Goal: Transaction & Acquisition: Subscribe to service/newsletter

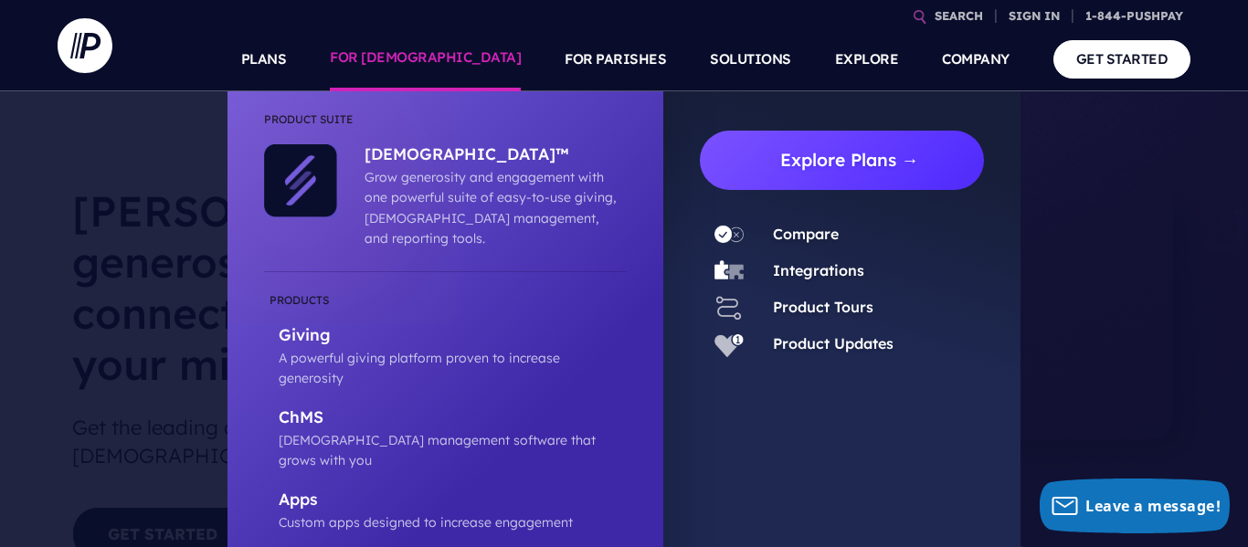
click at [816, 177] on link "Explore Plans →" at bounding box center [849, 160] width 270 height 59
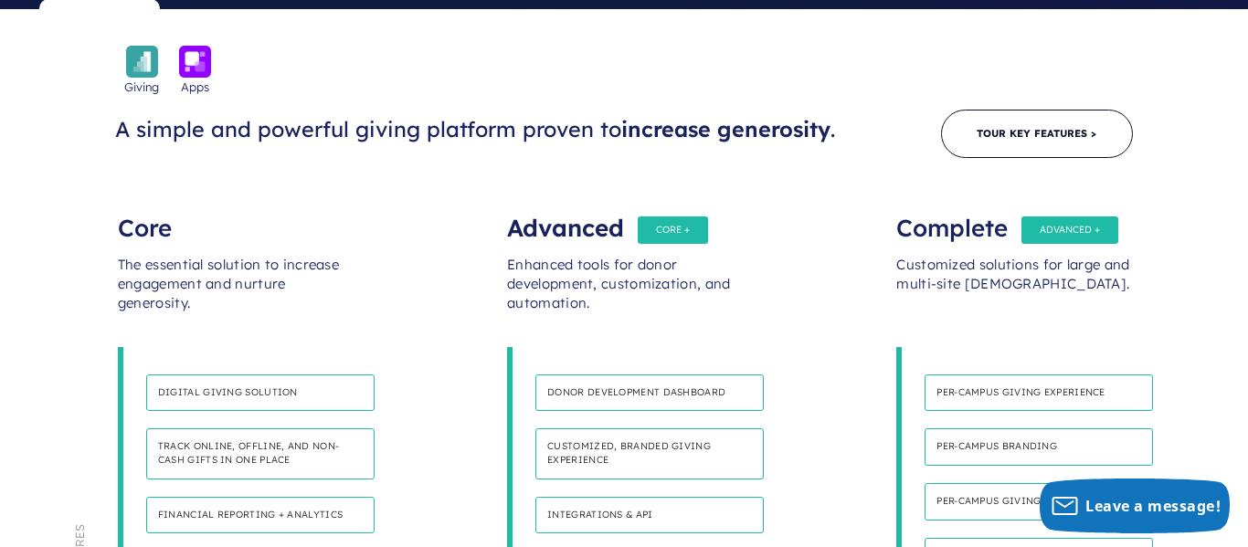
scroll to position [941, 0]
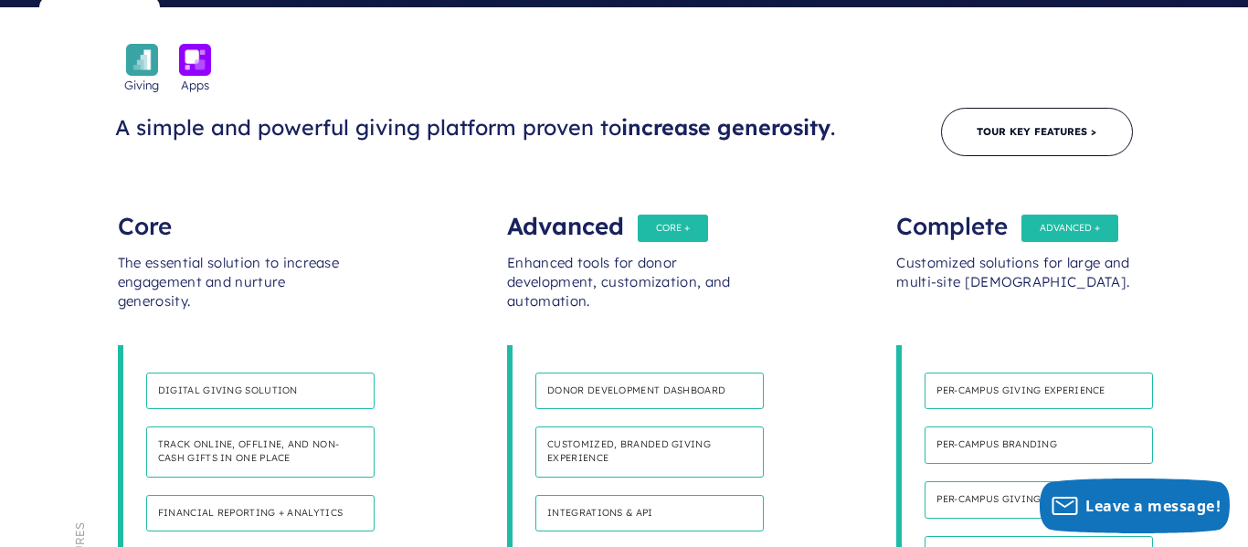
click at [149, 199] on div "Core" at bounding box center [235, 217] width 234 height 37
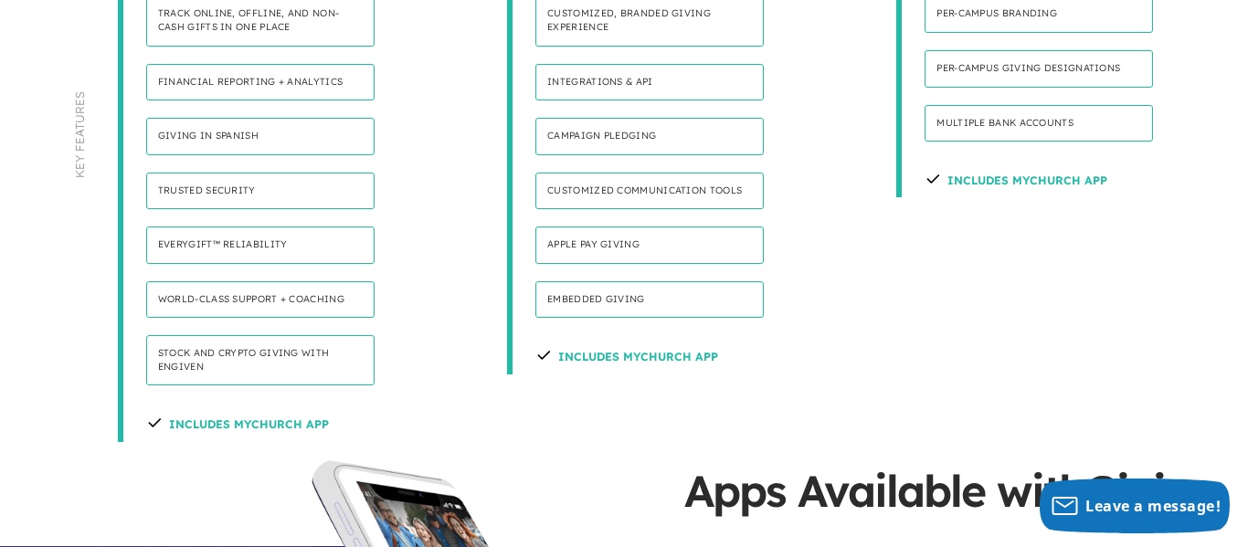
scroll to position [1381, 0]
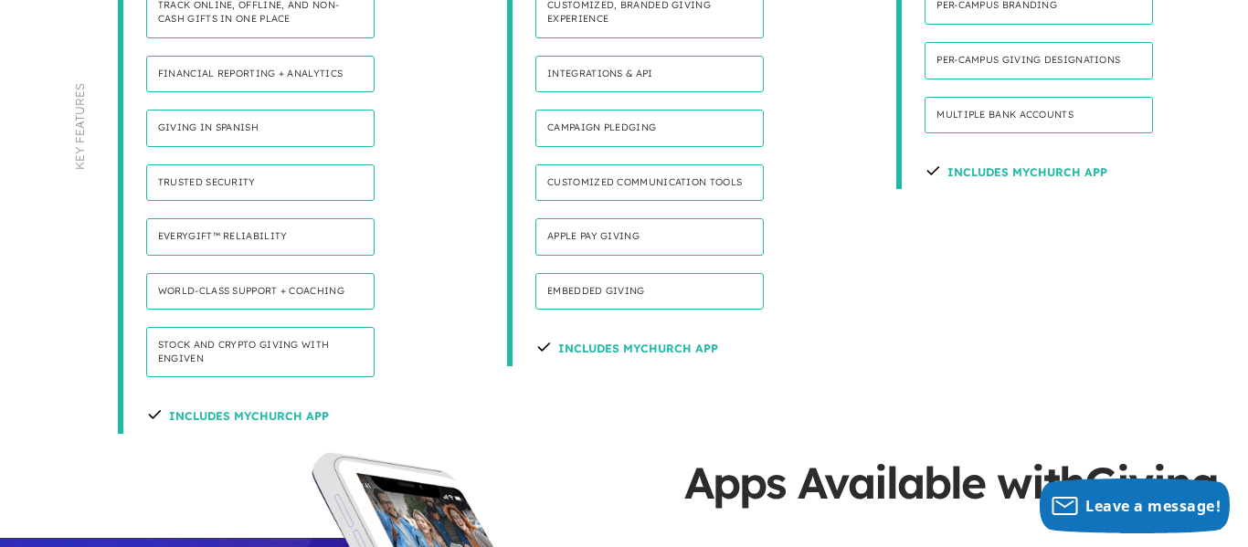
click at [209, 395] on h4 "Includes MyChurch App" at bounding box center [237, 414] width 183 height 38
click at [212, 327] on h4 "Stock and Crypto Giving with Engiven" at bounding box center [260, 352] width 228 height 50
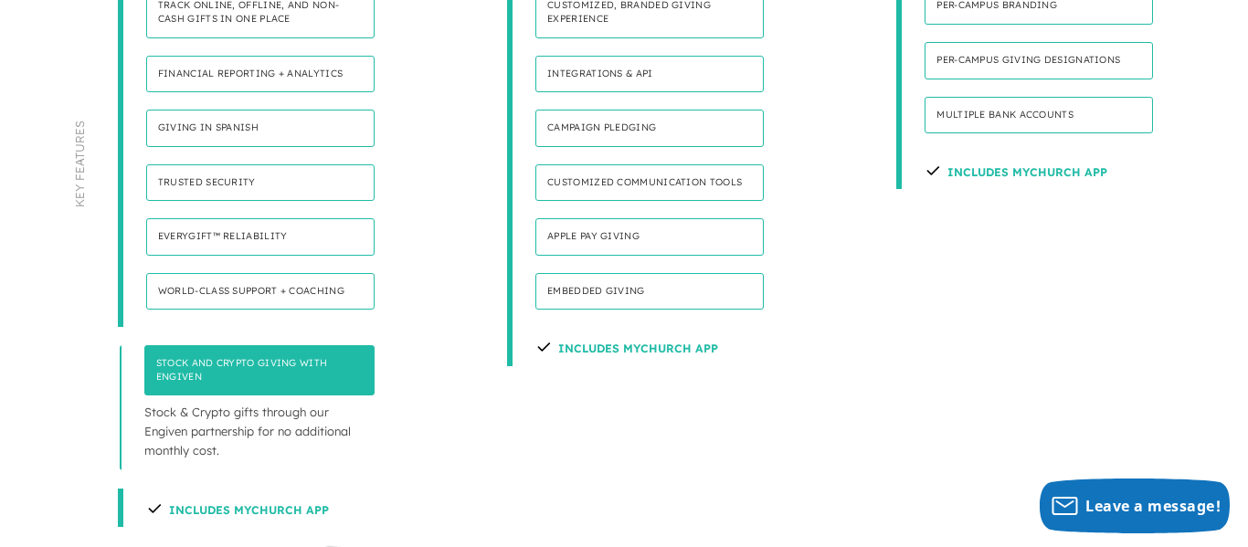
click at [225, 273] on h4 "World-class support + coaching" at bounding box center [260, 291] width 228 height 37
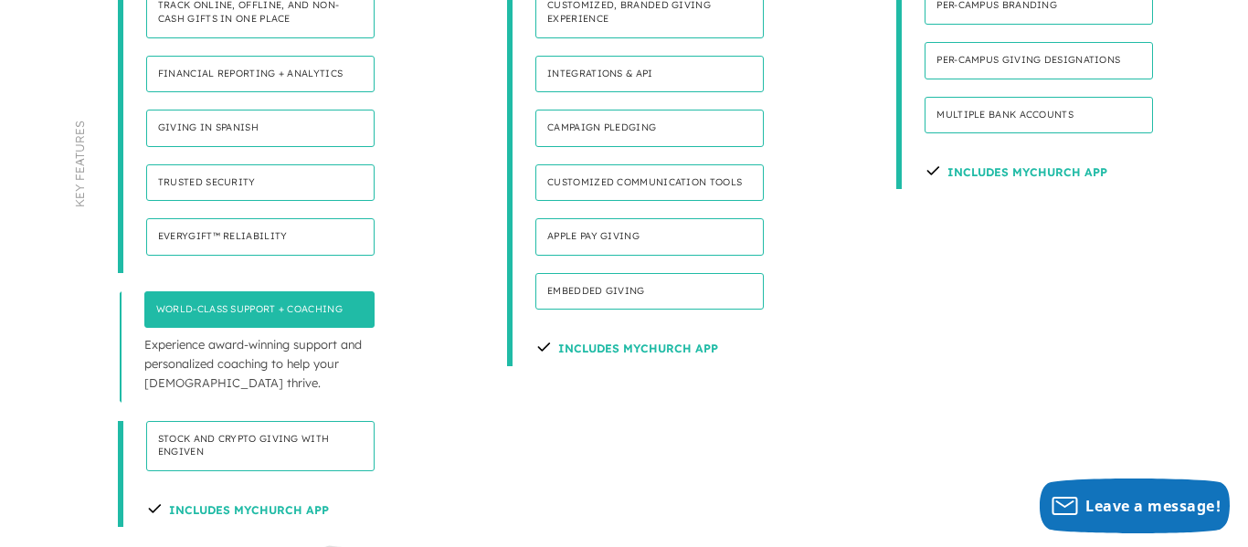
click at [260, 489] on h4 "Includes MyChurch App" at bounding box center [237, 508] width 183 height 38
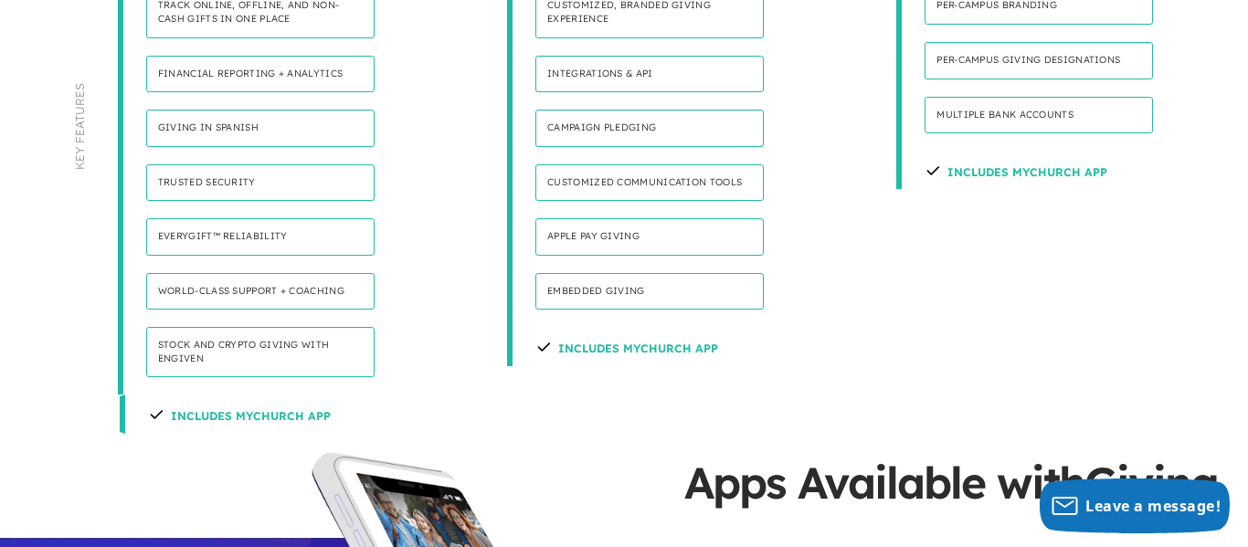
click at [217, 327] on h4 "Stock and Crypto Giving with Engiven" at bounding box center [260, 352] width 228 height 50
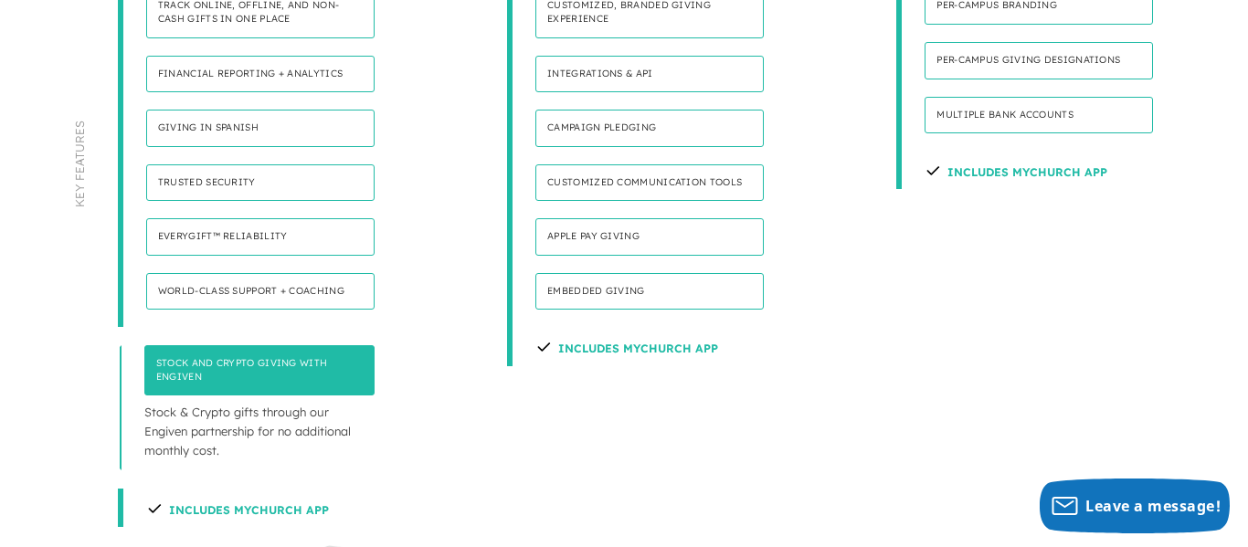
click at [235, 273] on h4 "World-class support + coaching" at bounding box center [260, 291] width 228 height 37
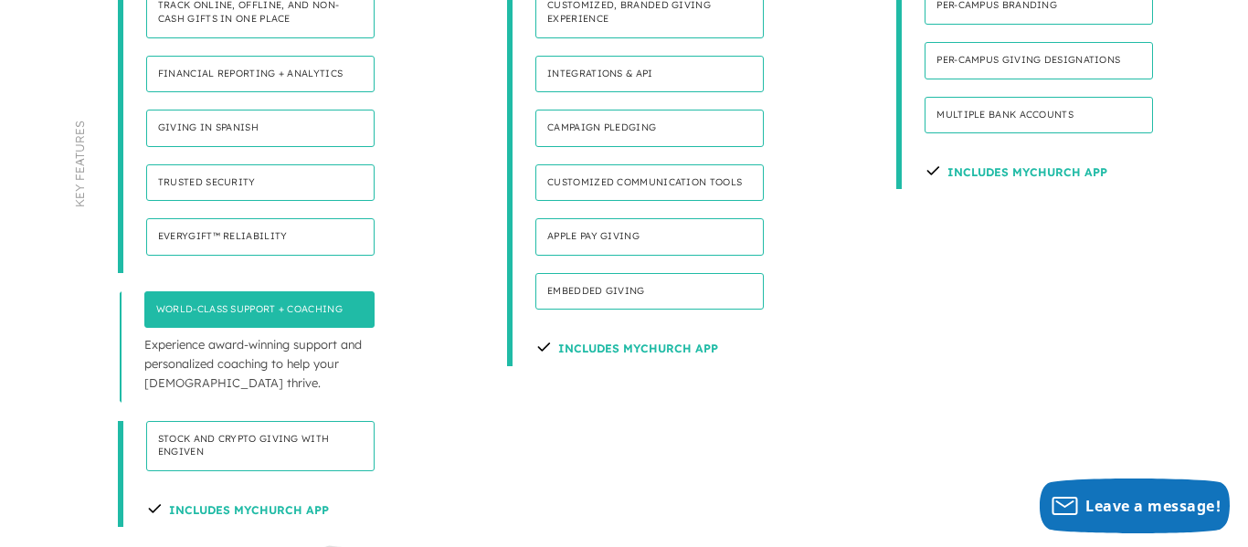
click at [241, 218] on h4 "Everygift™ Reliability" at bounding box center [260, 236] width 228 height 37
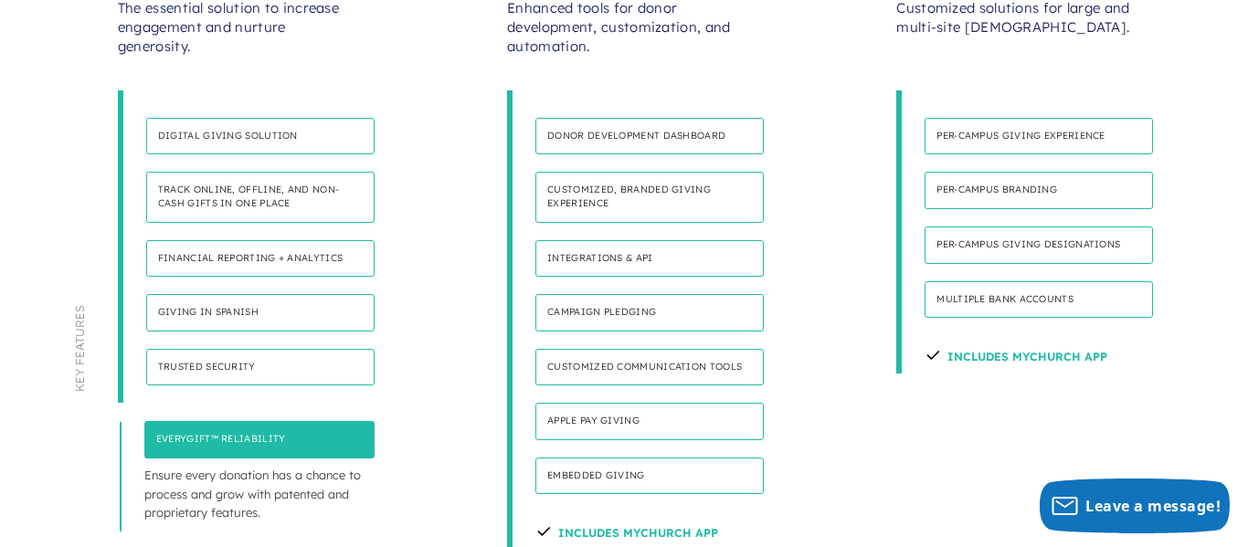
scroll to position [1195, 0]
click at [224, 350] on h4 "Trusted security" at bounding box center [260, 368] width 228 height 37
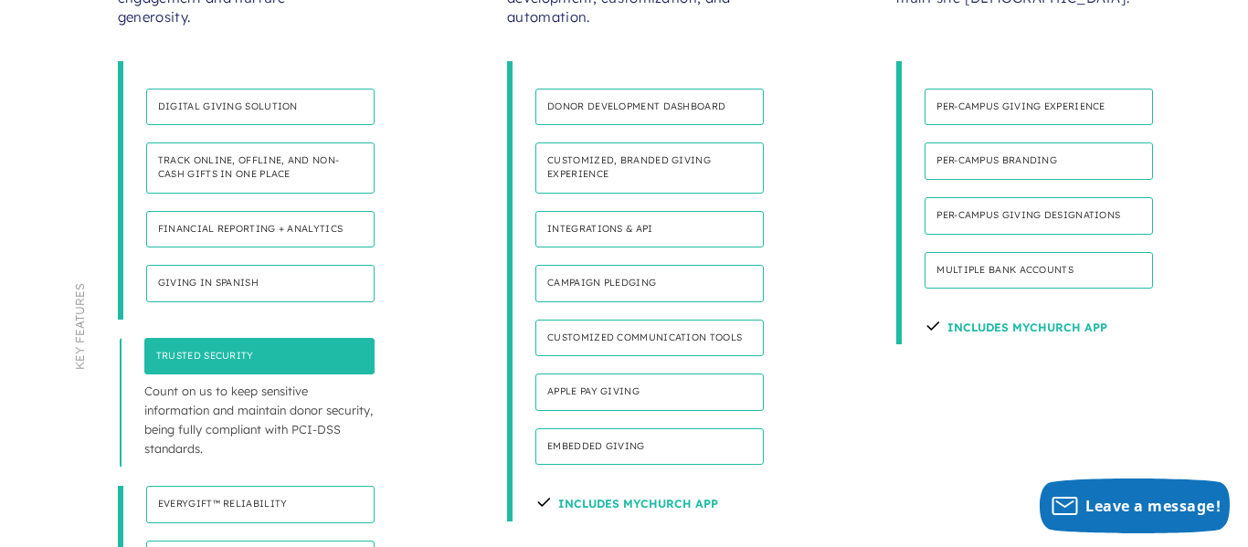
scroll to position [1202, 0]
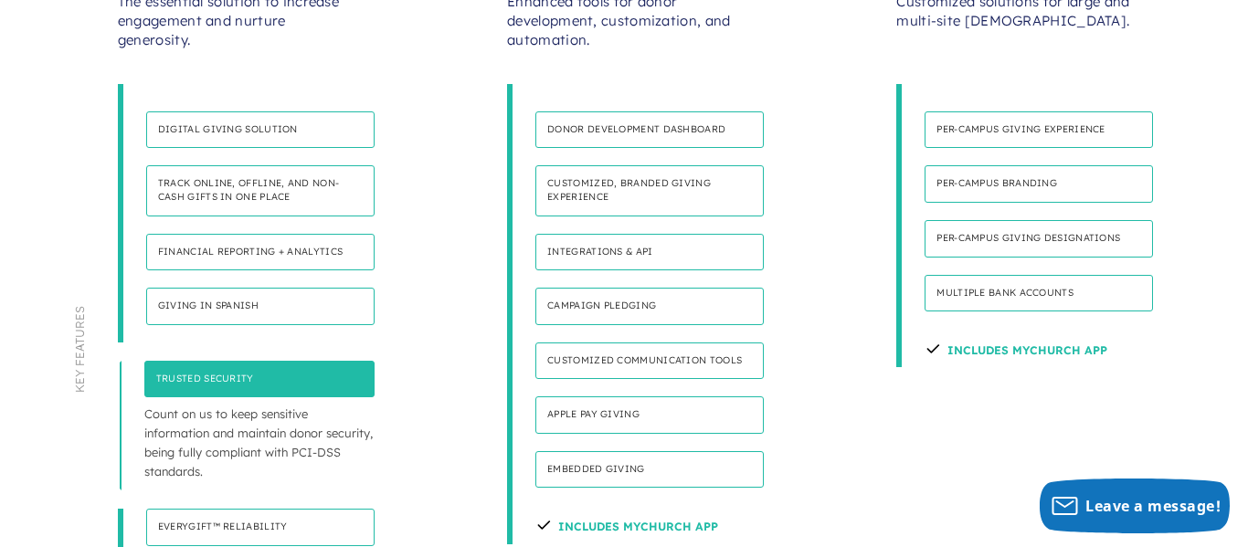
click at [243, 288] on h4 "Giving in Spanish" at bounding box center [260, 306] width 228 height 37
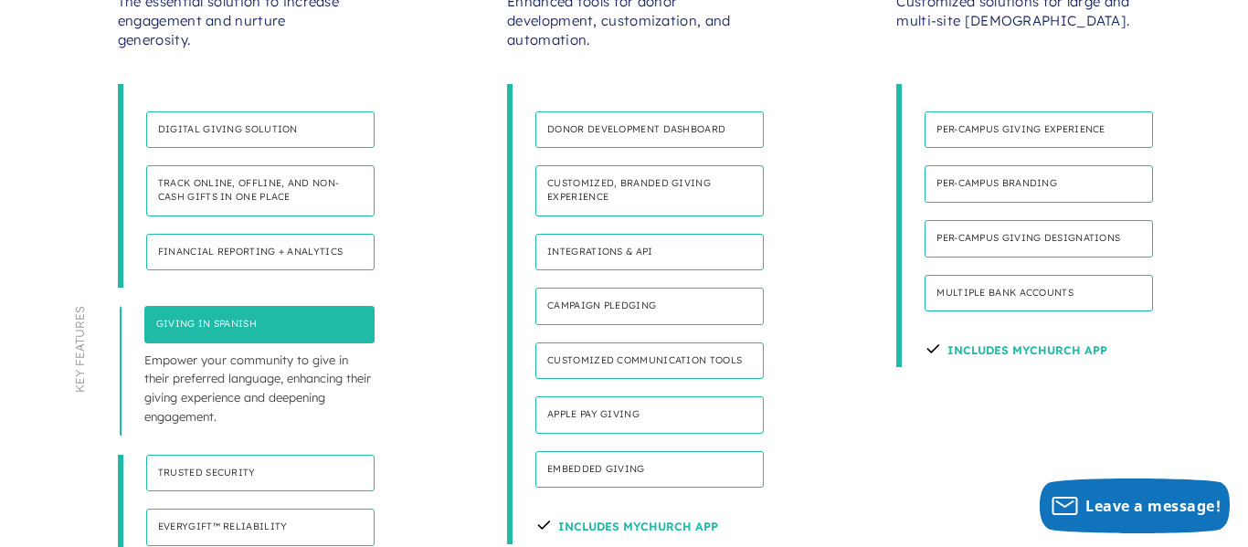
click at [261, 234] on h4 "Financial reporting + analytics" at bounding box center [260, 252] width 228 height 37
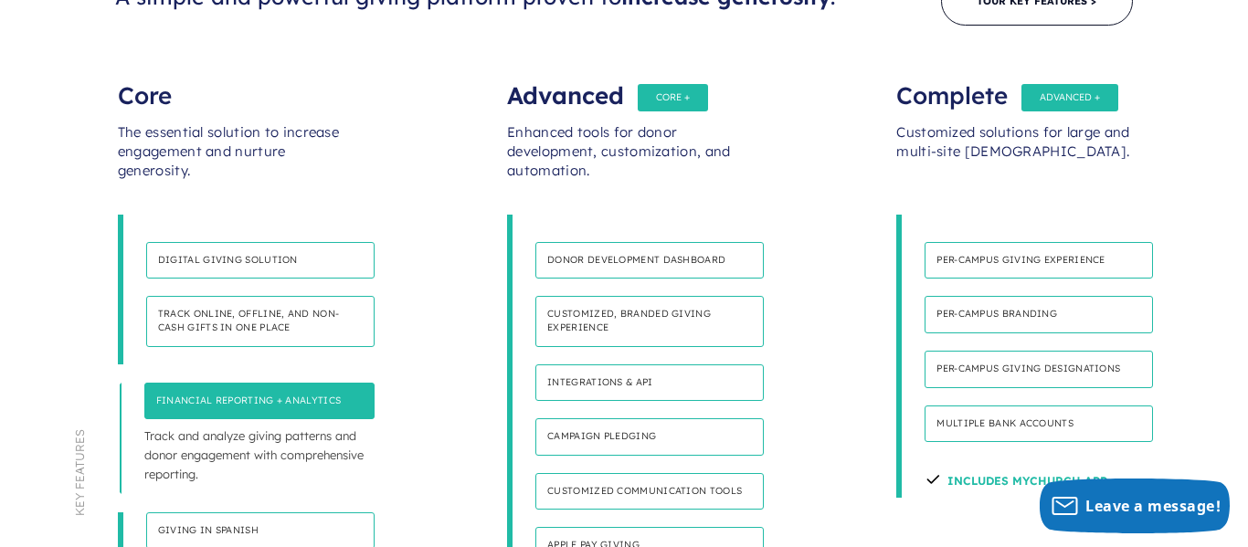
click at [258, 296] on h4 "Track online, offline, and non-cash gifts in one place" at bounding box center [260, 321] width 228 height 50
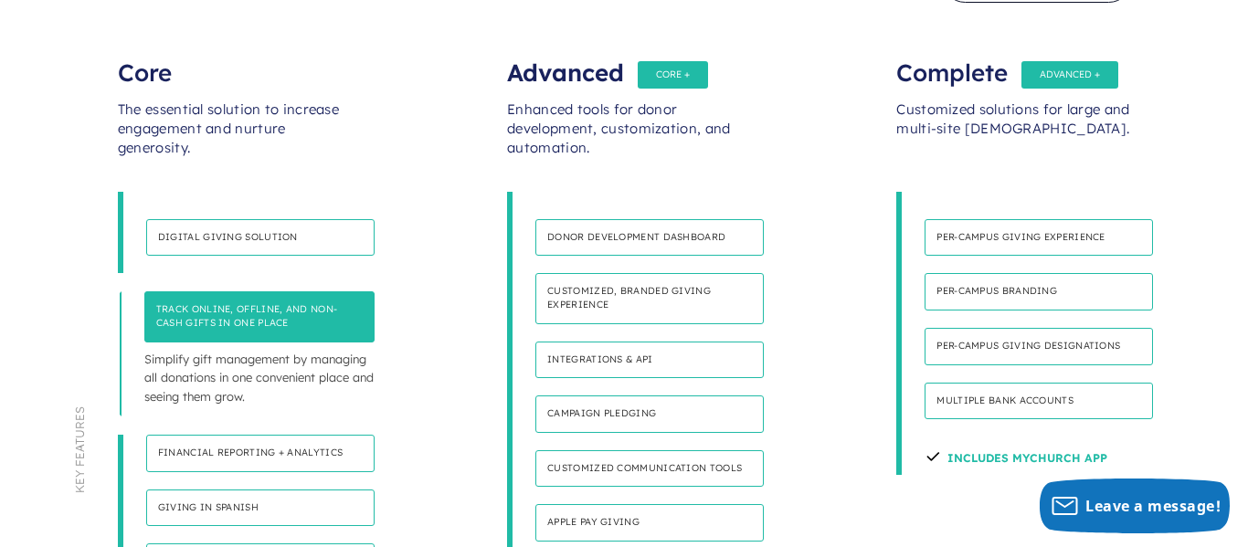
scroll to position [1072, 0]
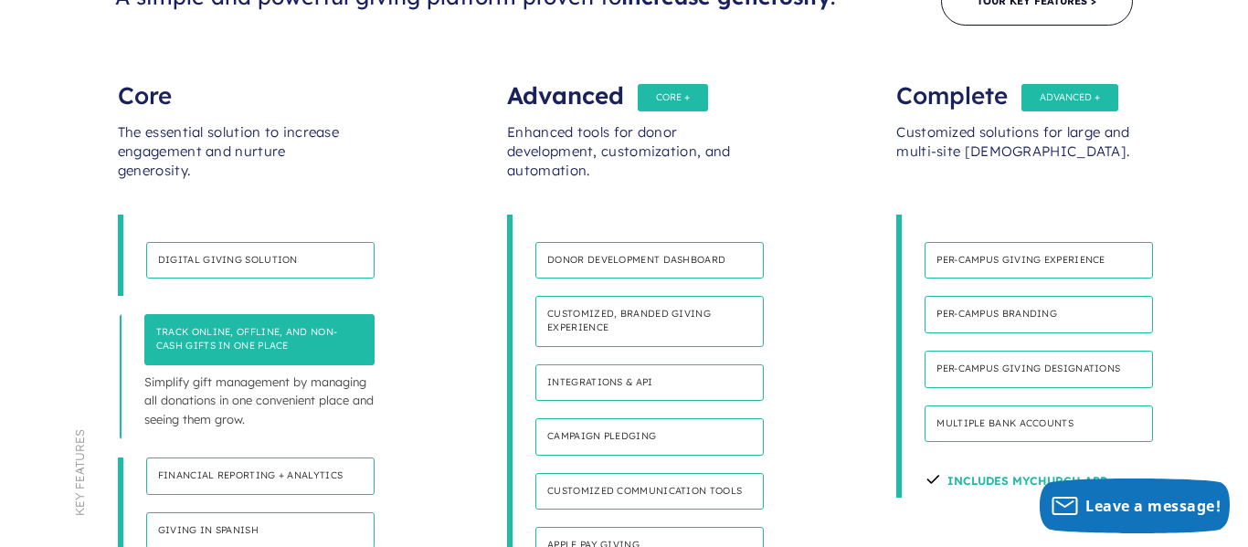
click at [273, 242] on h4 "Digital giving solution" at bounding box center [260, 260] width 228 height 37
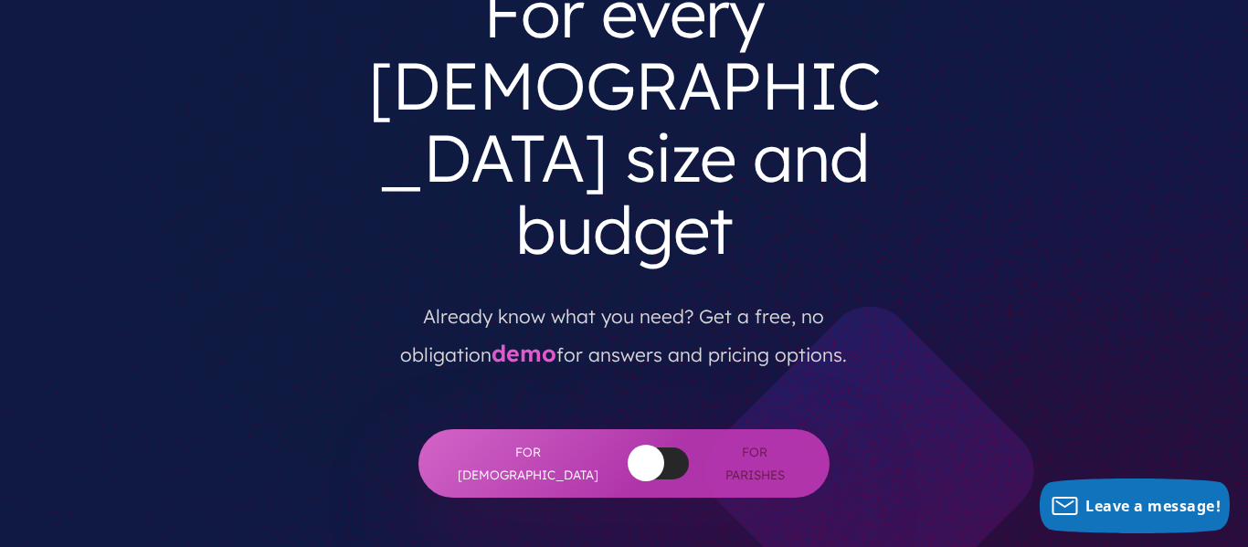
scroll to position [0, 0]
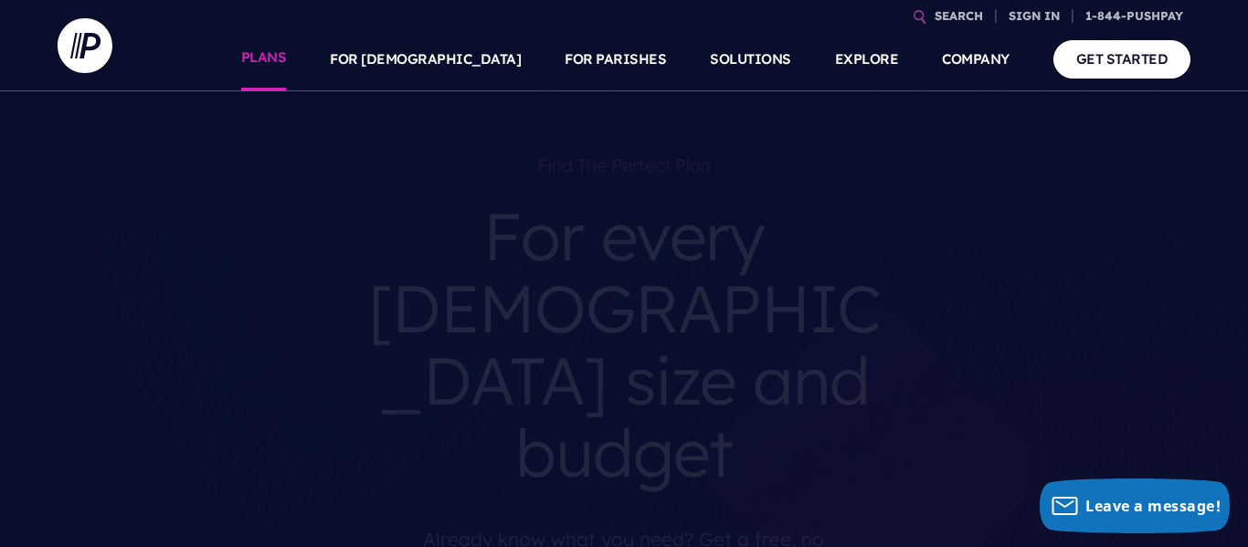
click at [287, 69] on link "PLANS" at bounding box center [264, 59] width 46 height 64
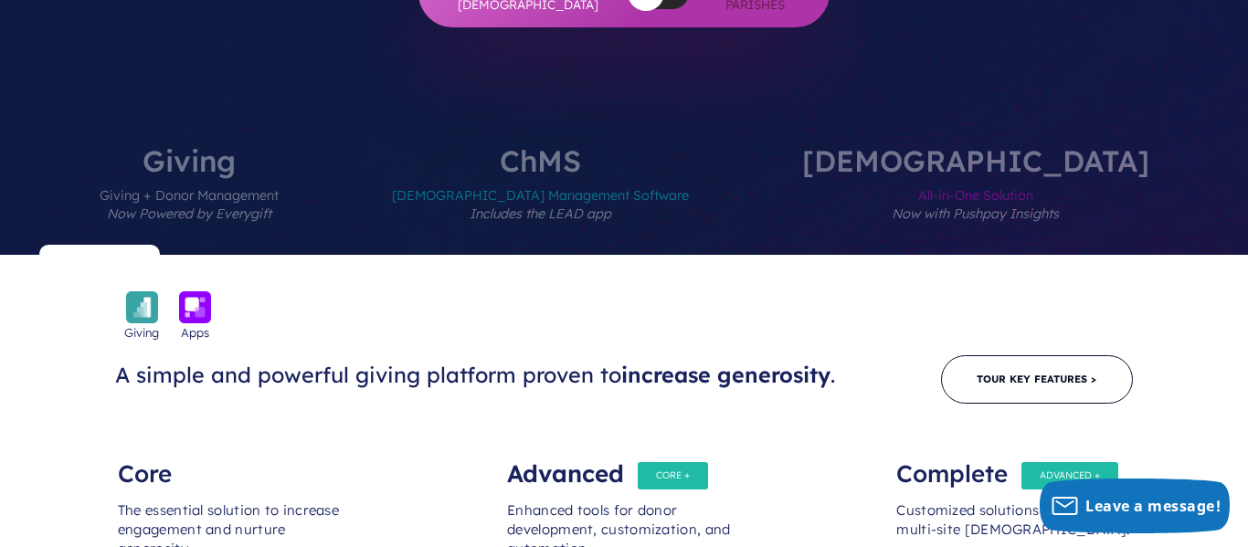
scroll to position [694, 0]
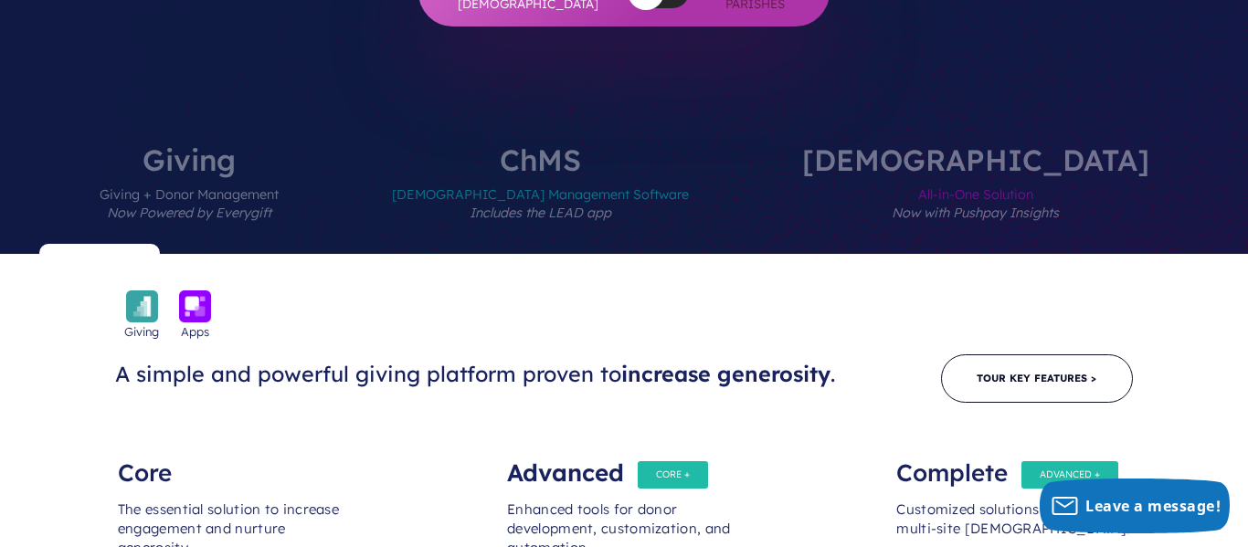
click at [635, 175] on span "Church Management Software Includes the LEAD app" at bounding box center [540, 214] width 297 height 79
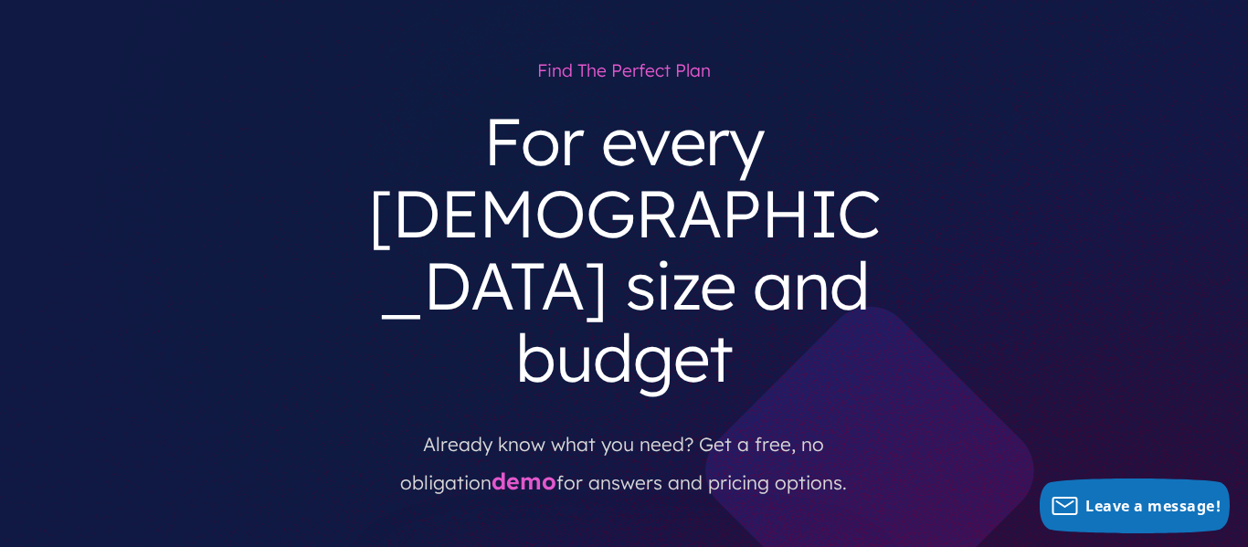
scroll to position [0, 0]
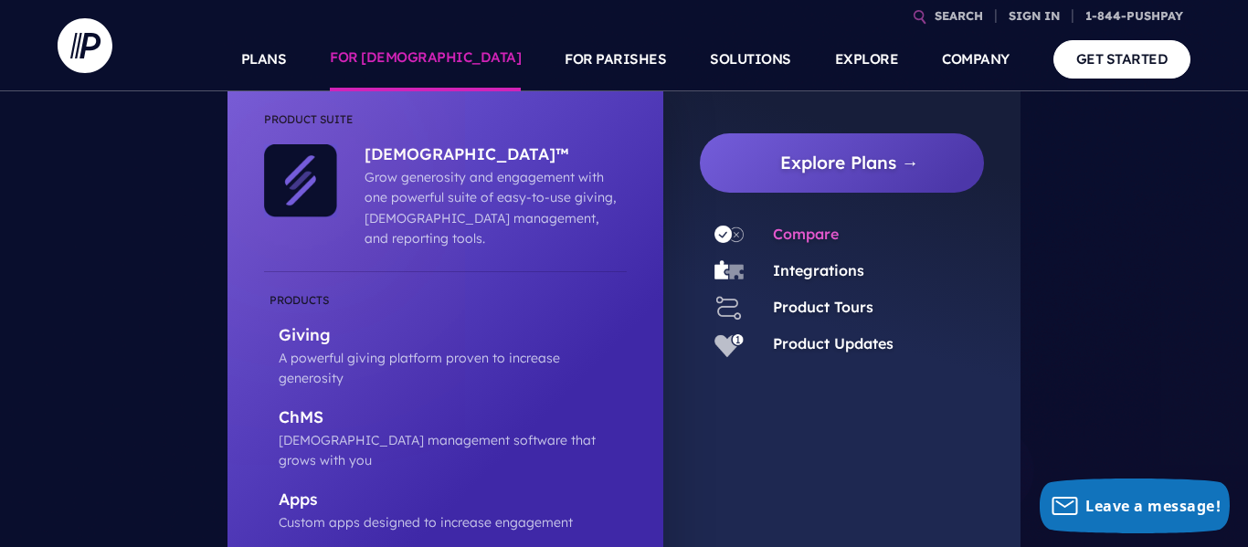
click at [796, 235] on link "Compare" at bounding box center [806, 234] width 66 height 18
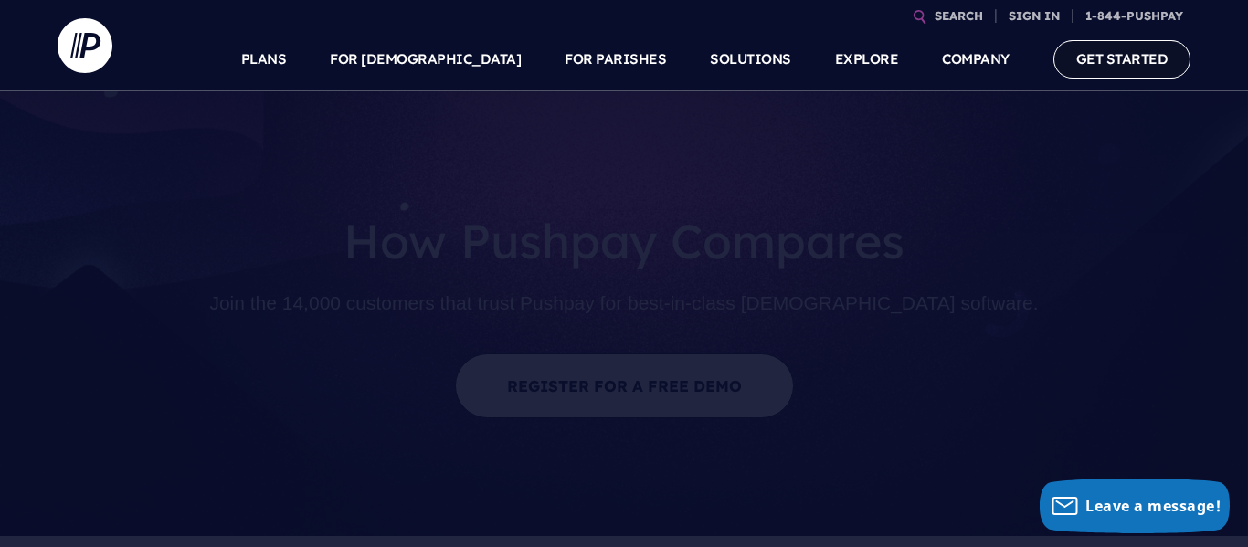
click at [1128, 51] on link "GET STARTED" at bounding box center [1122, 58] width 138 height 37
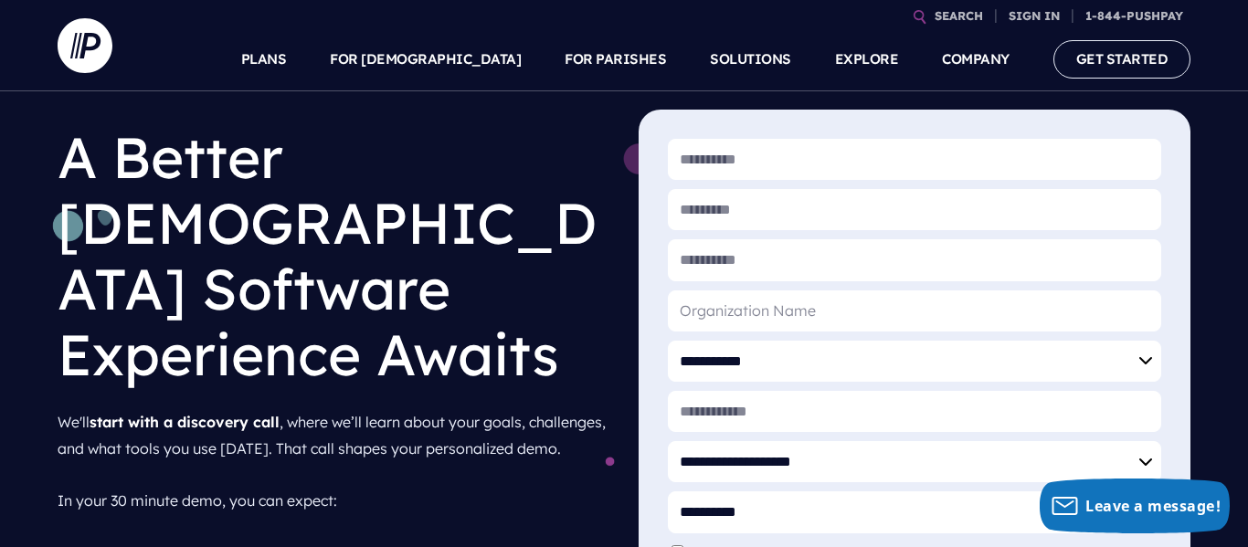
scroll to position [90, 0]
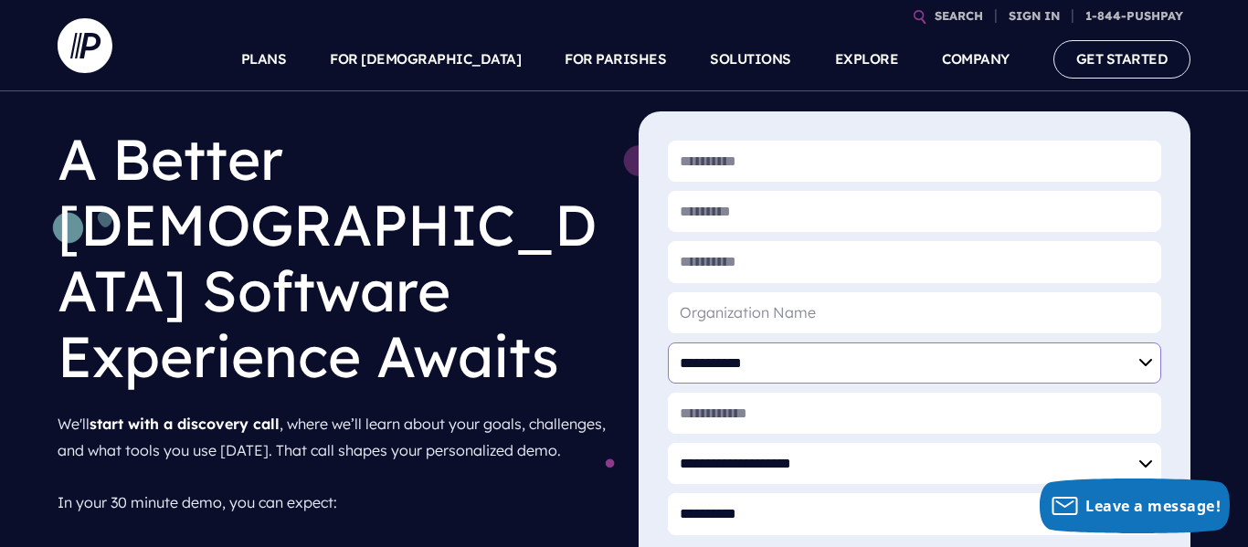
click at [801, 364] on select "**********" at bounding box center [914, 363] width 493 height 41
click at [642, 291] on section "**********" at bounding box center [915, 430] width 552 height 638
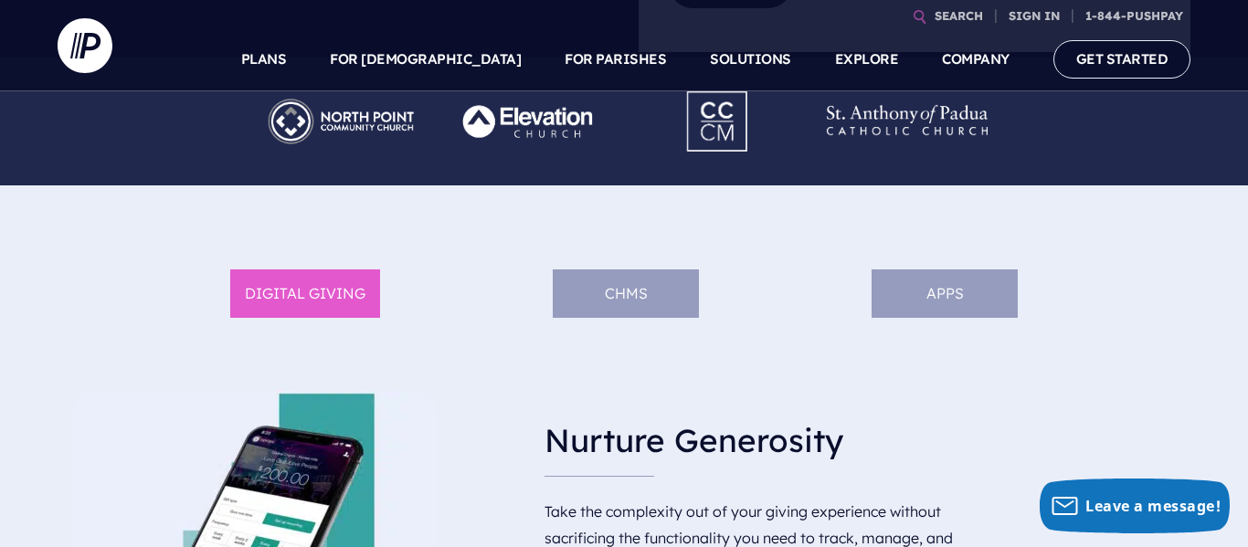
scroll to position [774, 0]
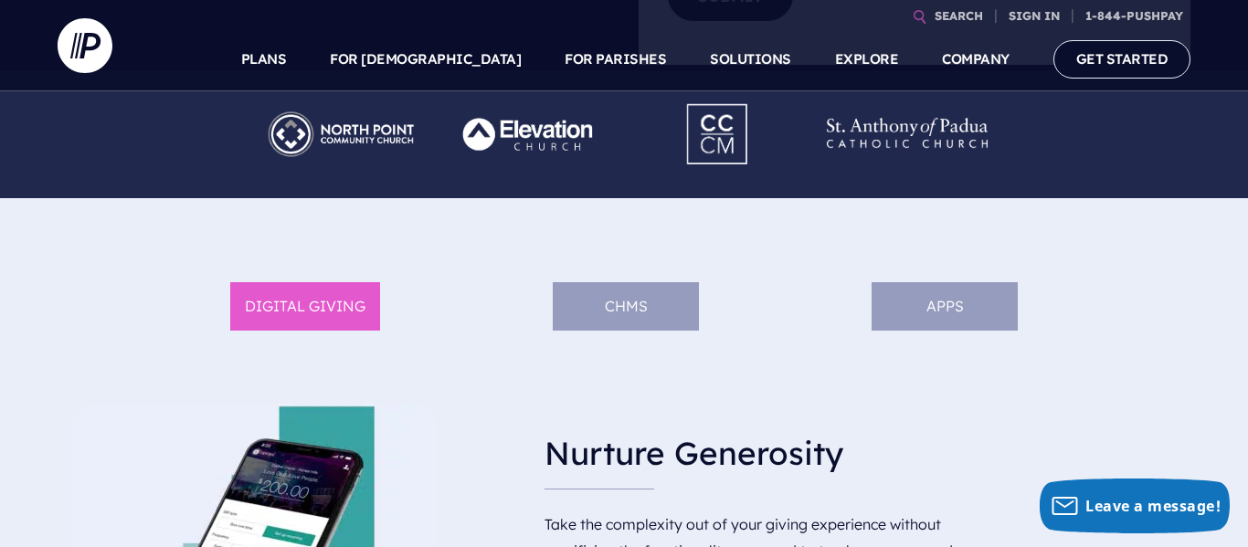
click at [968, 320] on li "APPS" at bounding box center [945, 306] width 146 height 48
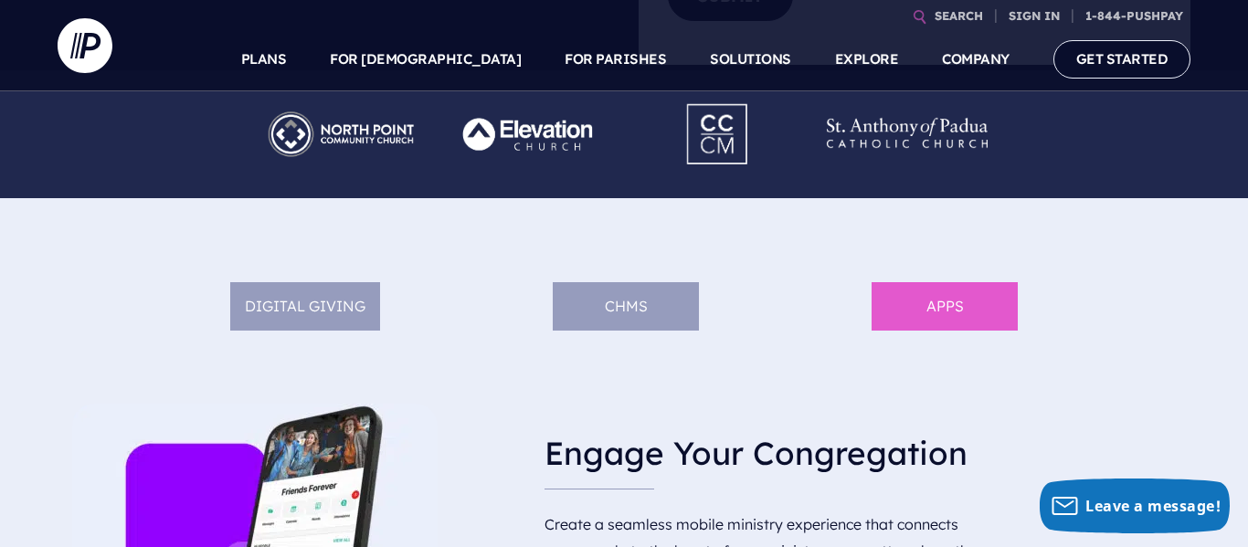
click at [640, 299] on li "ChMS" at bounding box center [626, 306] width 146 height 48
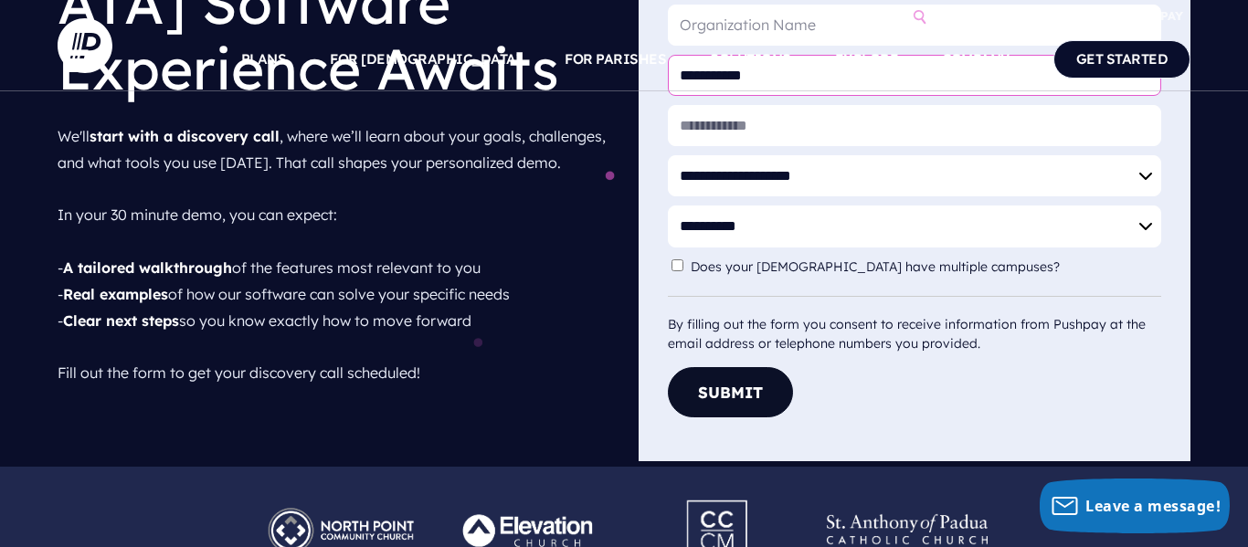
scroll to position [0, 0]
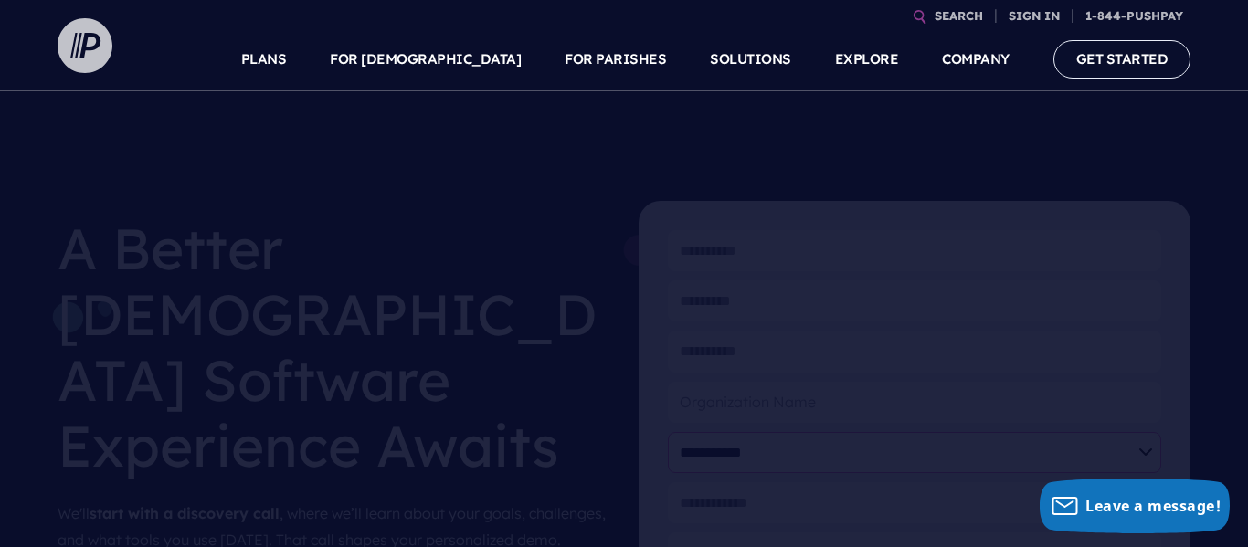
click at [79, 48] on img at bounding box center [85, 45] width 55 height 55
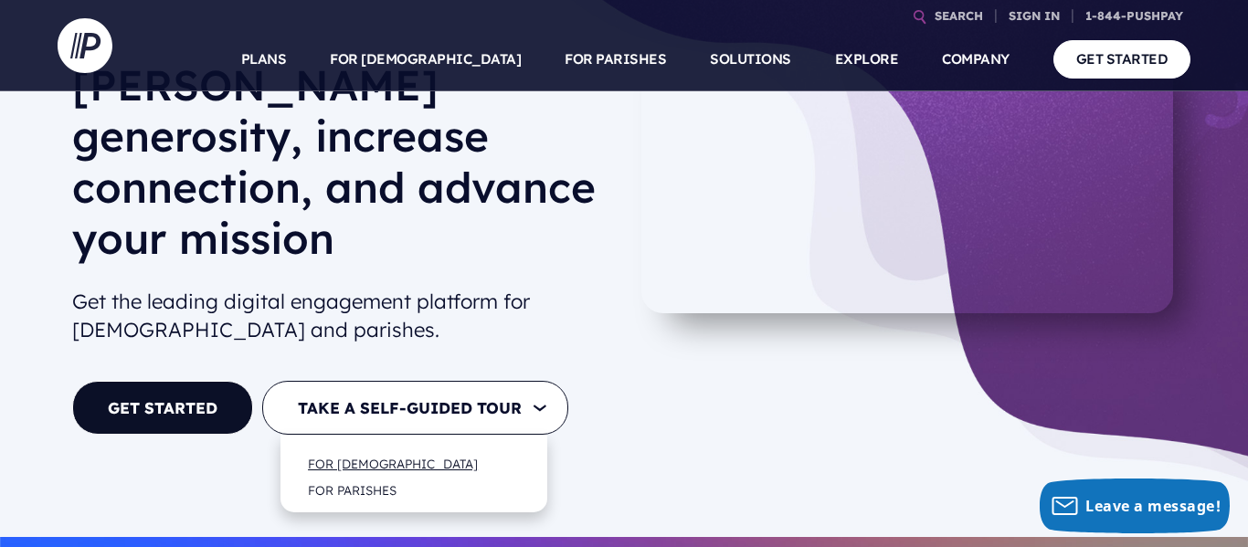
click at [394, 442] on link "FOR [DEMOGRAPHIC_DATA]" at bounding box center [393, 463] width 206 height 43
